Goal: Navigation & Orientation: Find specific page/section

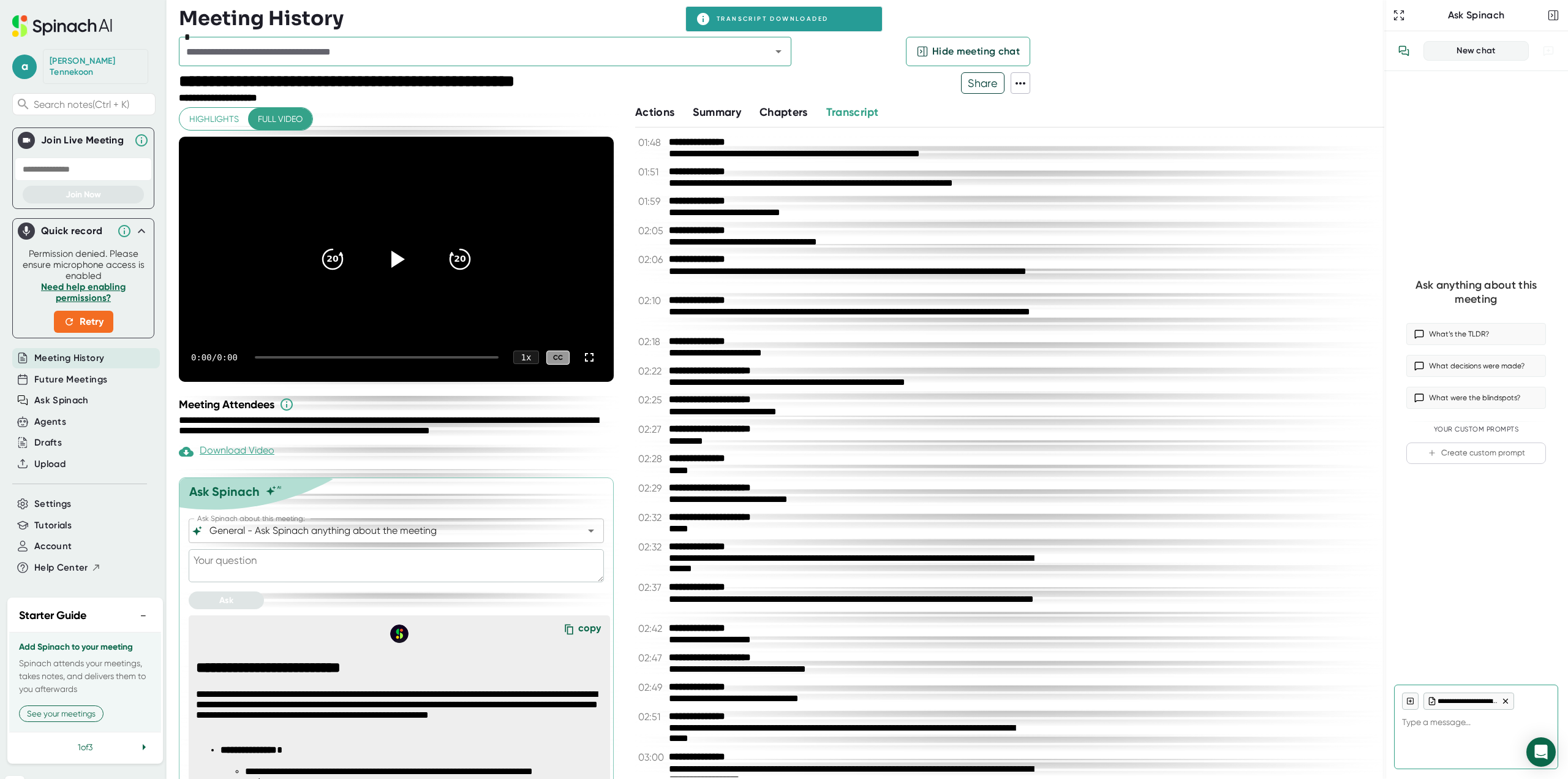
scroll to position [302, 0]
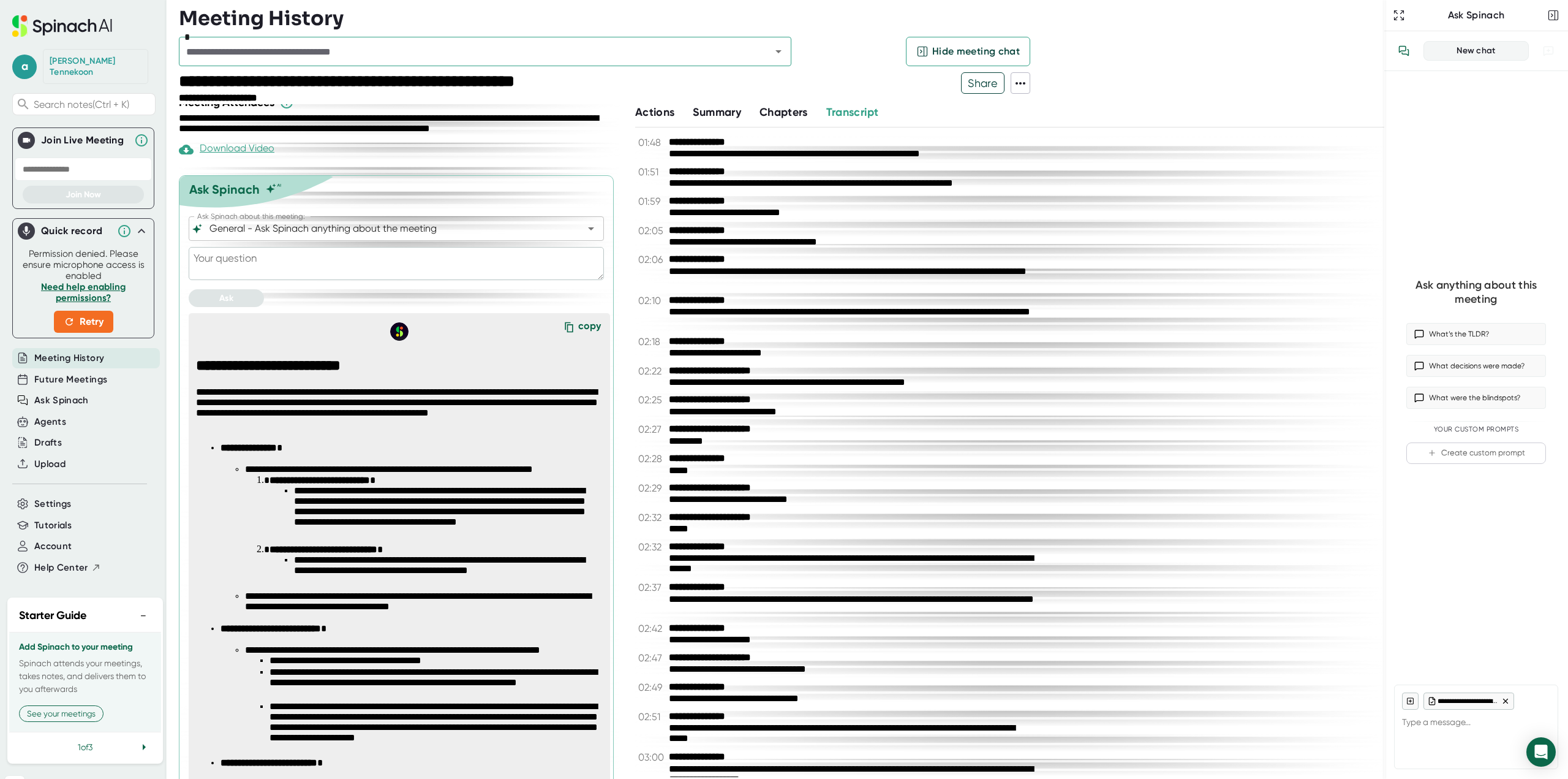
click at [96, 351] on span "Meeting History" at bounding box center [69, 359] width 70 height 14
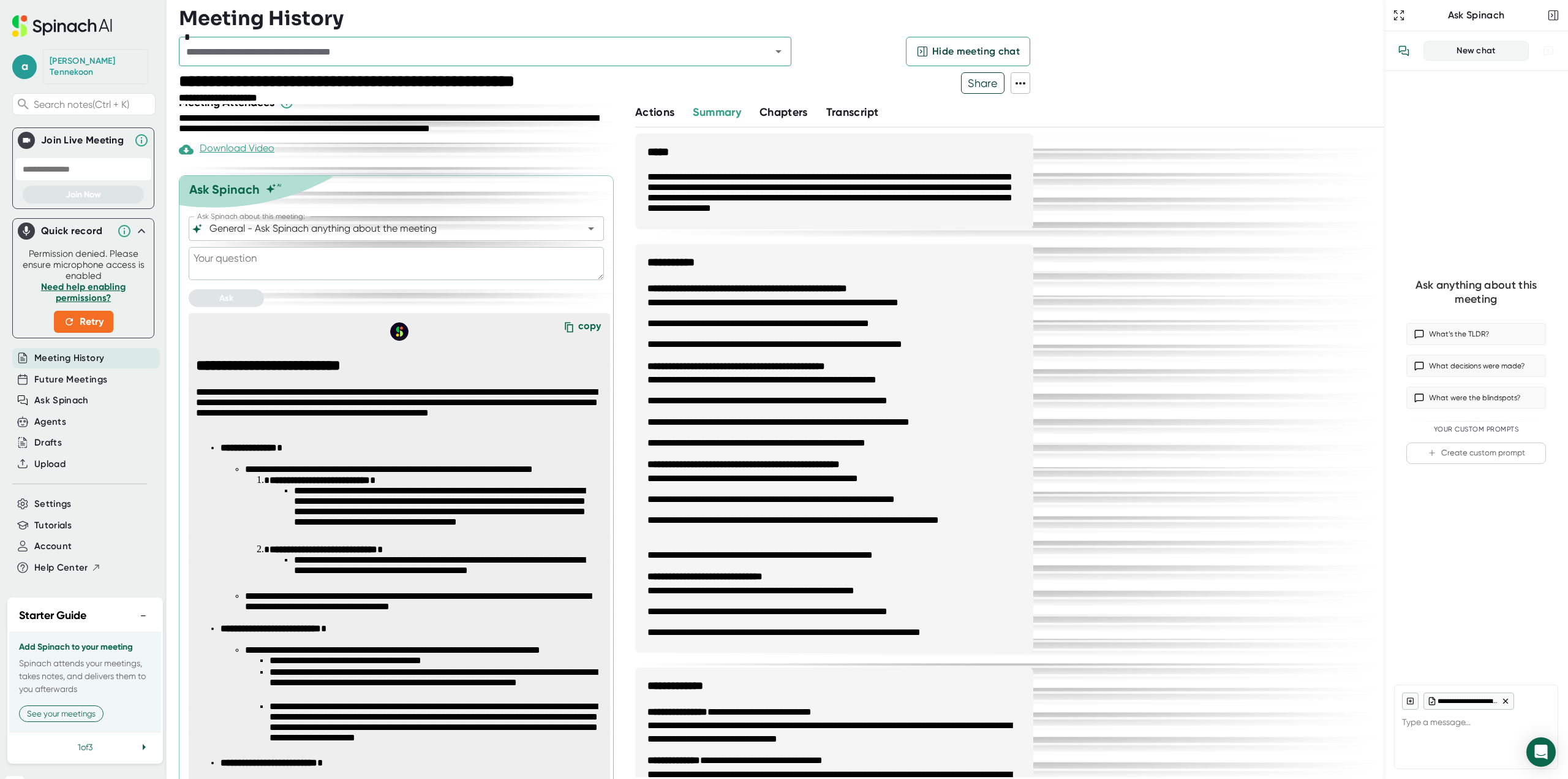
click at [97, 351] on span "Meeting History" at bounding box center [69, 359] width 70 height 14
click at [93, 370] on div "Future Meetings" at bounding box center [86, 380] width 148 height 20
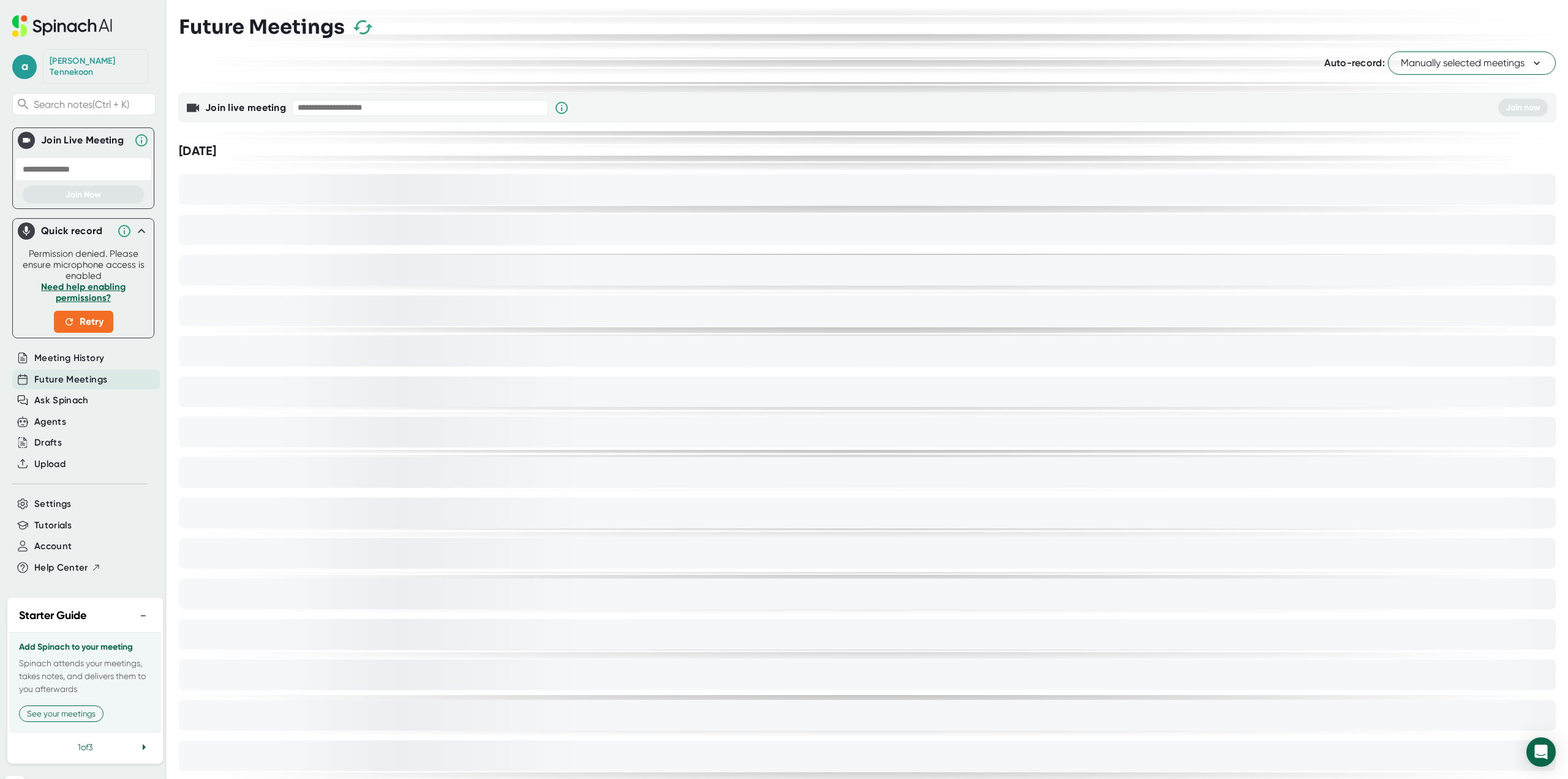
click at [91, 372] on span "Future Meetings" at bounding box center [71, 380] width 72 height 14
click at [95, 354] on div "Meeting History" at bounding box center [86, 358] width 148 height 20
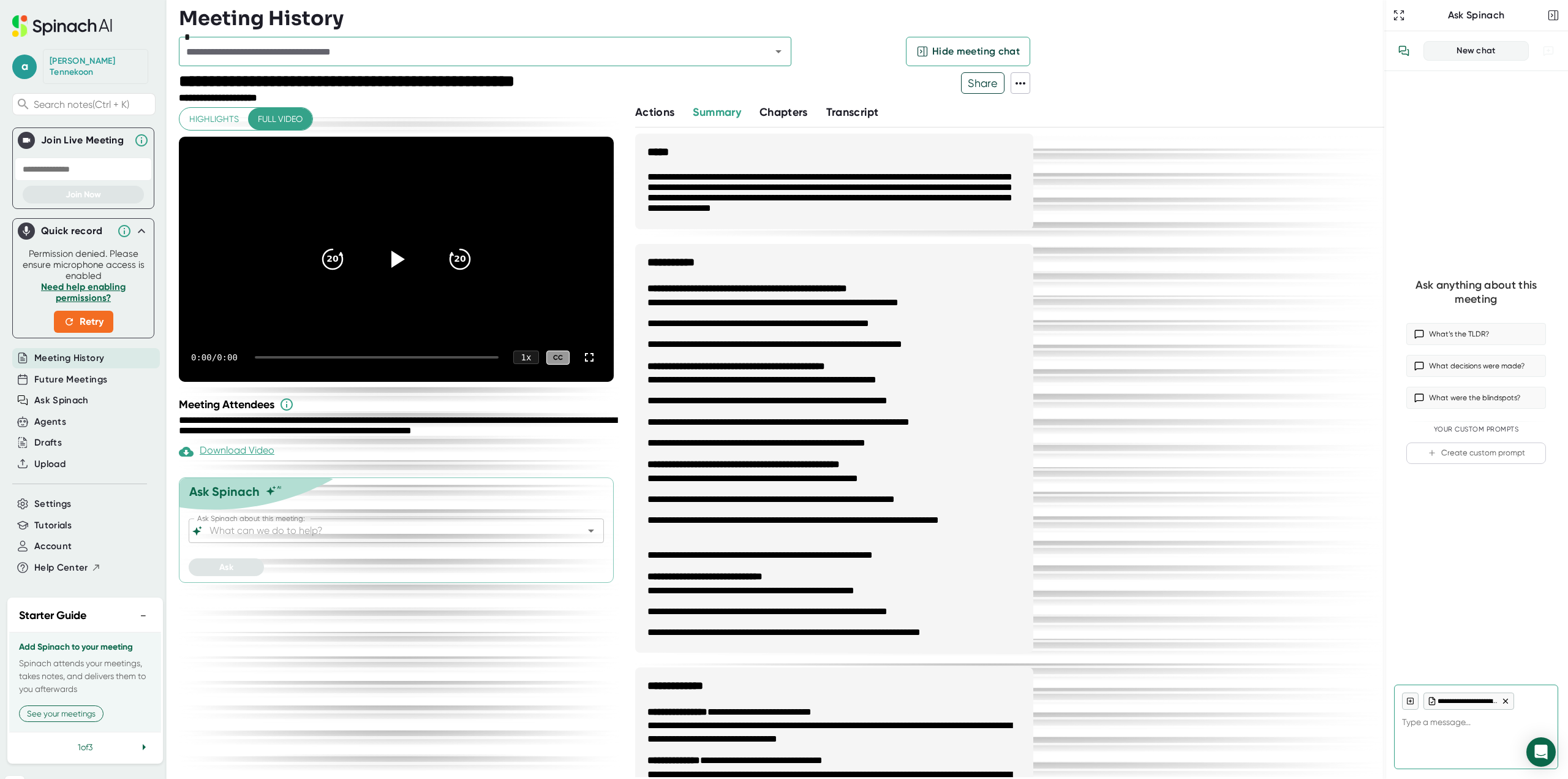
click at [100, 351] on span "Meeting History" at bounding box center [69, 359] width 70 height 14
type textarea "x"
